Goal: Communication & Community: Answer question/provide support

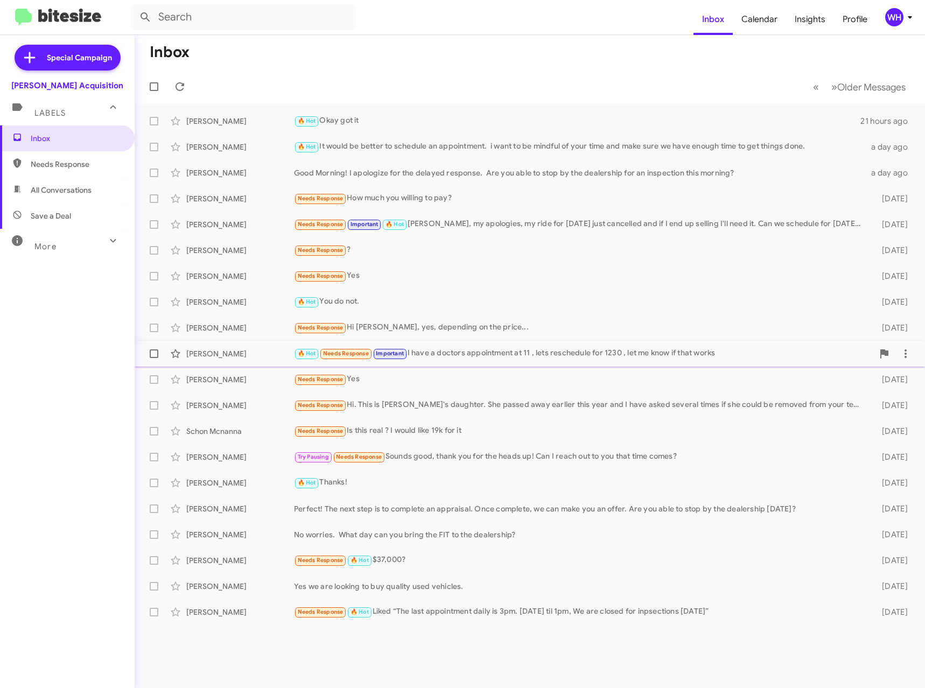
click at [227, 355] on div "[PERSON_NAME]" at bounding box center [240, 353] width 108 height 11
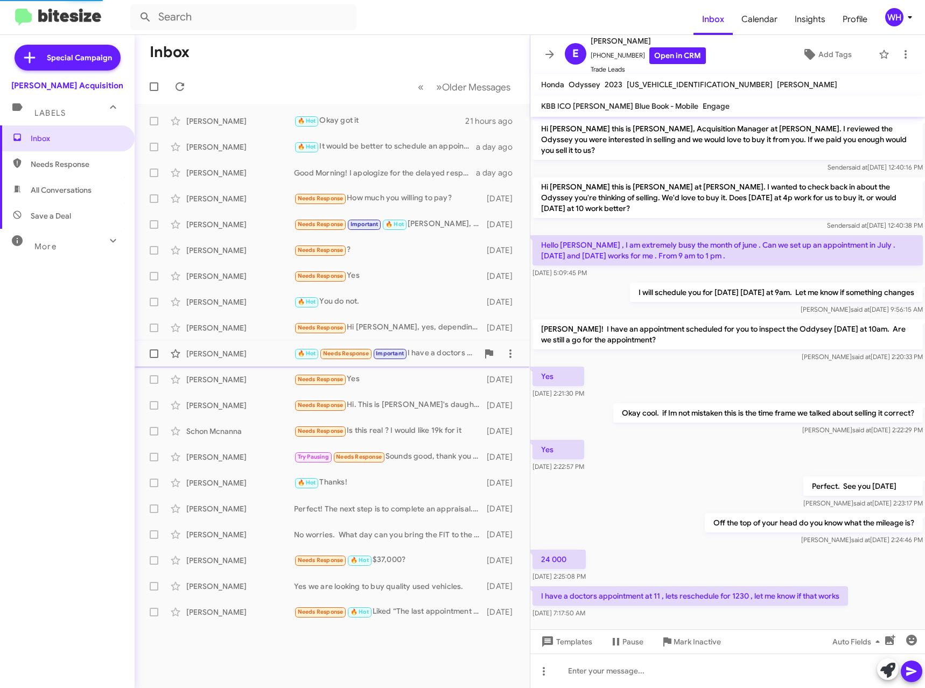
scroll to position [2, 0]
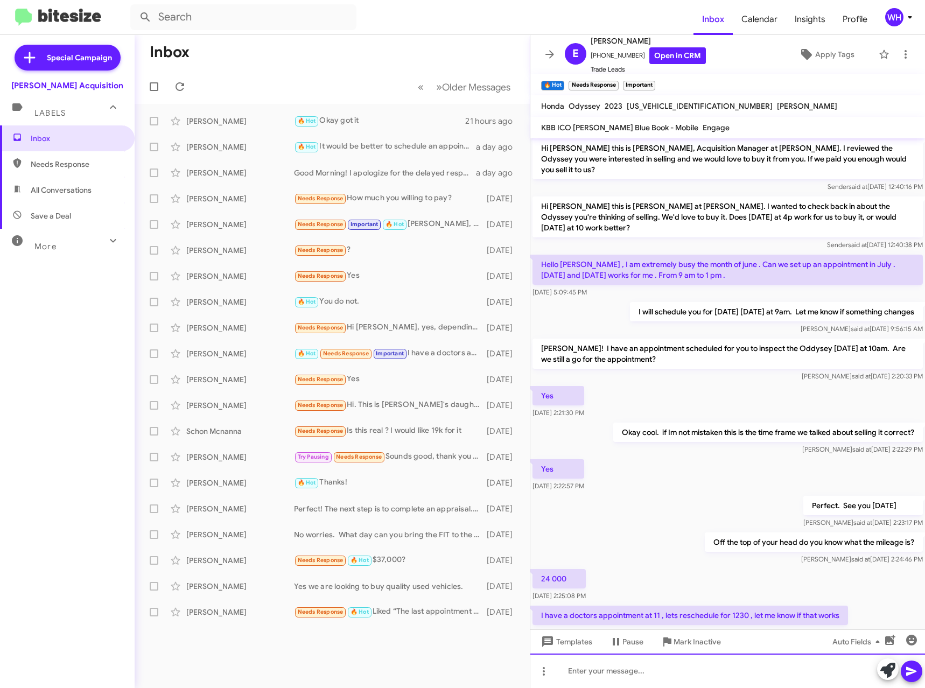
click at [645, 668] on div at bounding box center [727, 670] width 395 height 34
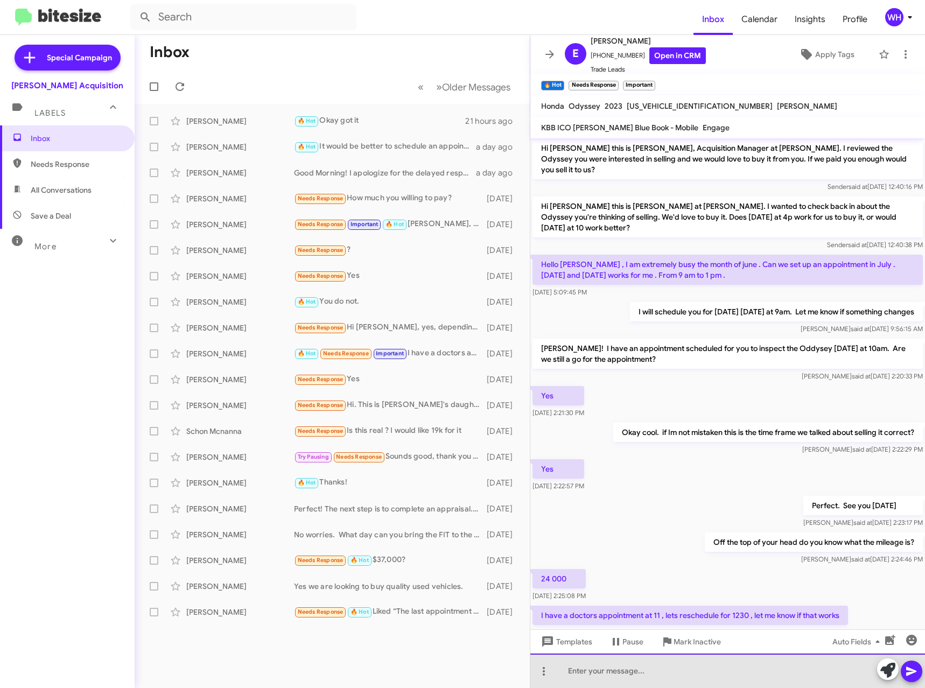
click at [642, 674] on div at bounding box center [727, 670] width 395 height 34
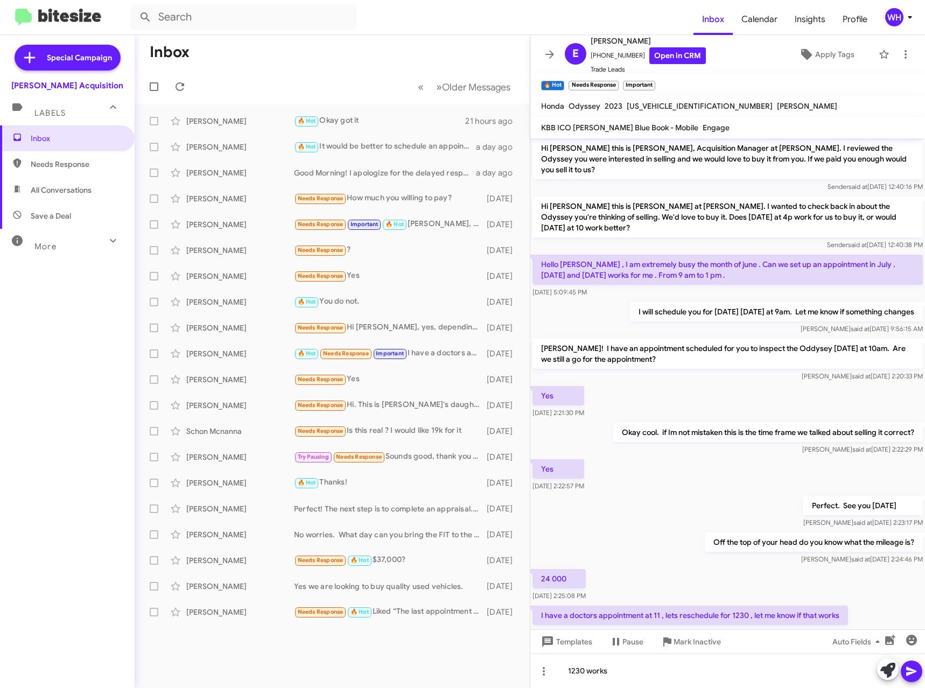
click at [911, 674] on icon at bounding box center [911, 671] width 13 height 13
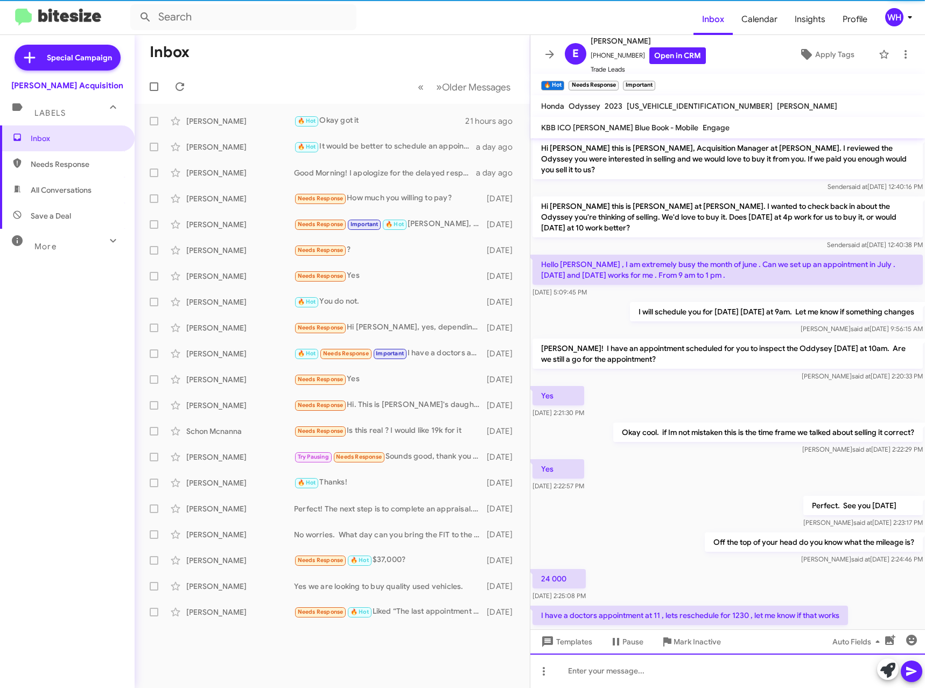
scroll to position [63, 0]
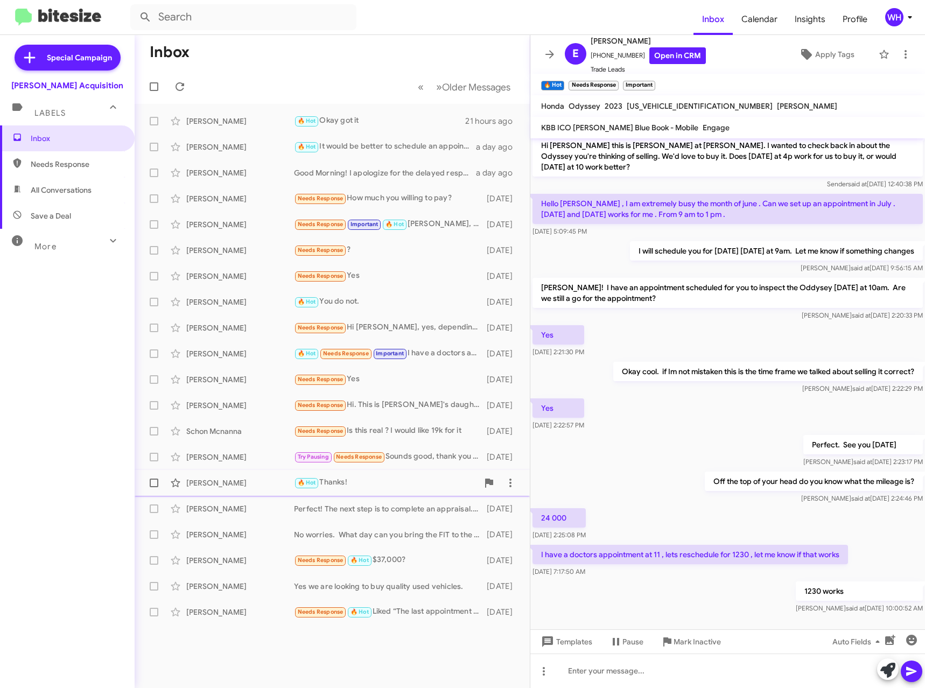
click at [251, 476] on div "[PERSON_NAME] 🔥 Hot Thanks! [DATE]" at bounding box center [332, 483] width 378 height 22
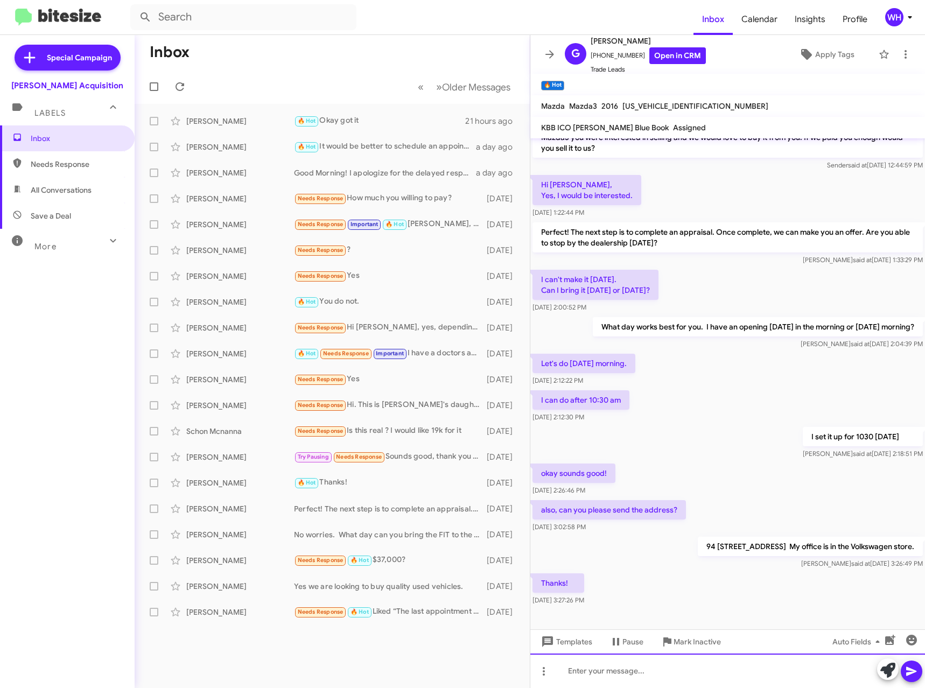
click at [642, 674] on div at bounding box center [727, 670] width 395 height 34
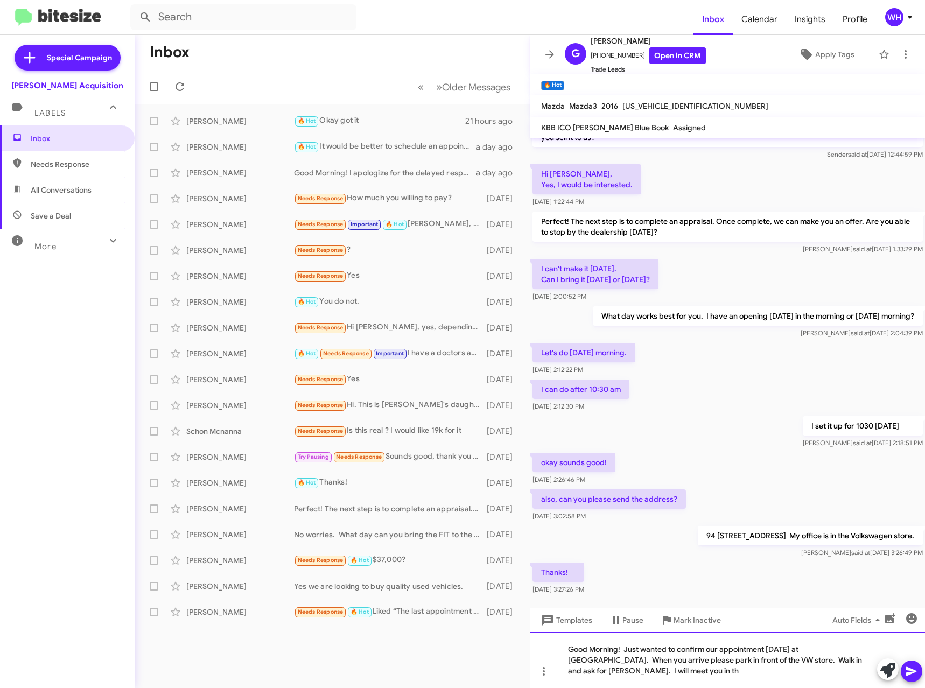
scroll to position [45, 0]
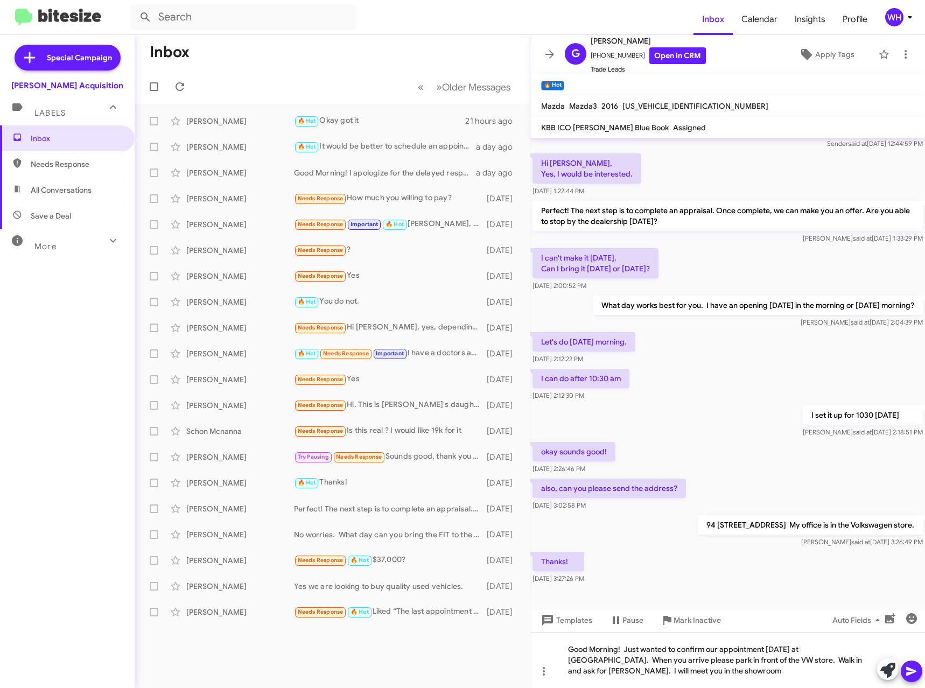
click at [906, 673] on icon at bounding box center [911, 671] width 13 height 13
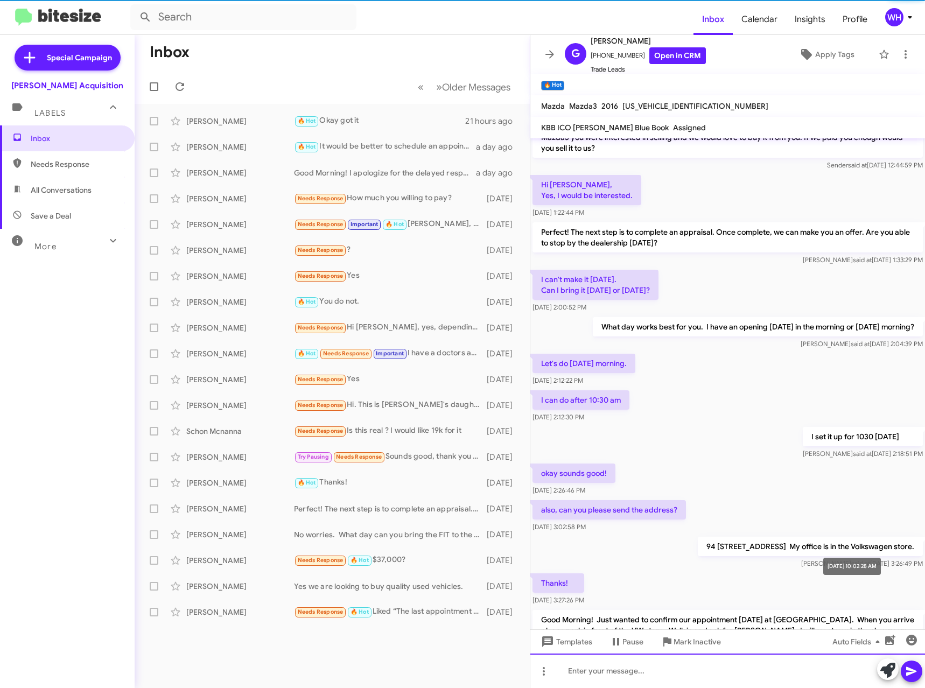
scroll to position [74, 0]
